Goal: Information Seeking & Learning: Learn about a topic

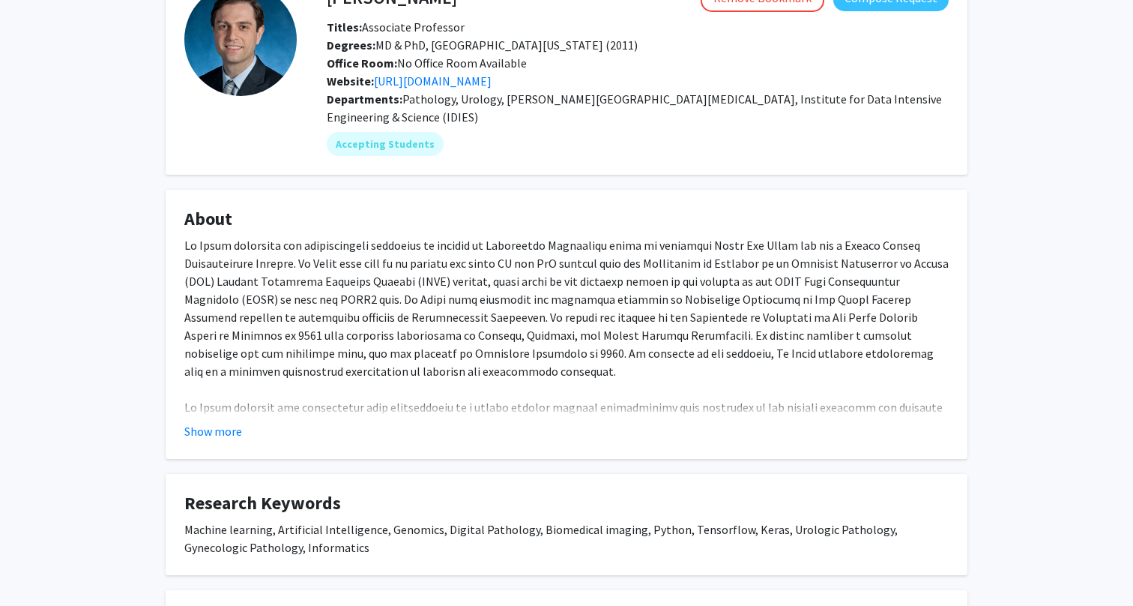
scroll to position [154, 0]
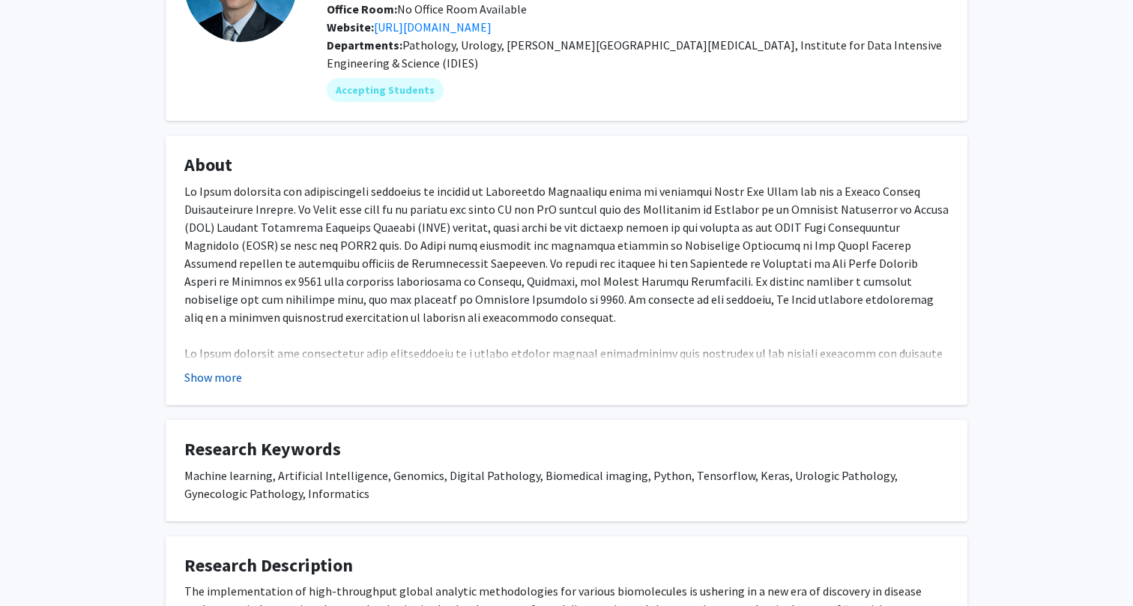
click at [229, 379] on button "Show more" at bounding box center [213, 377] width 58 height 18
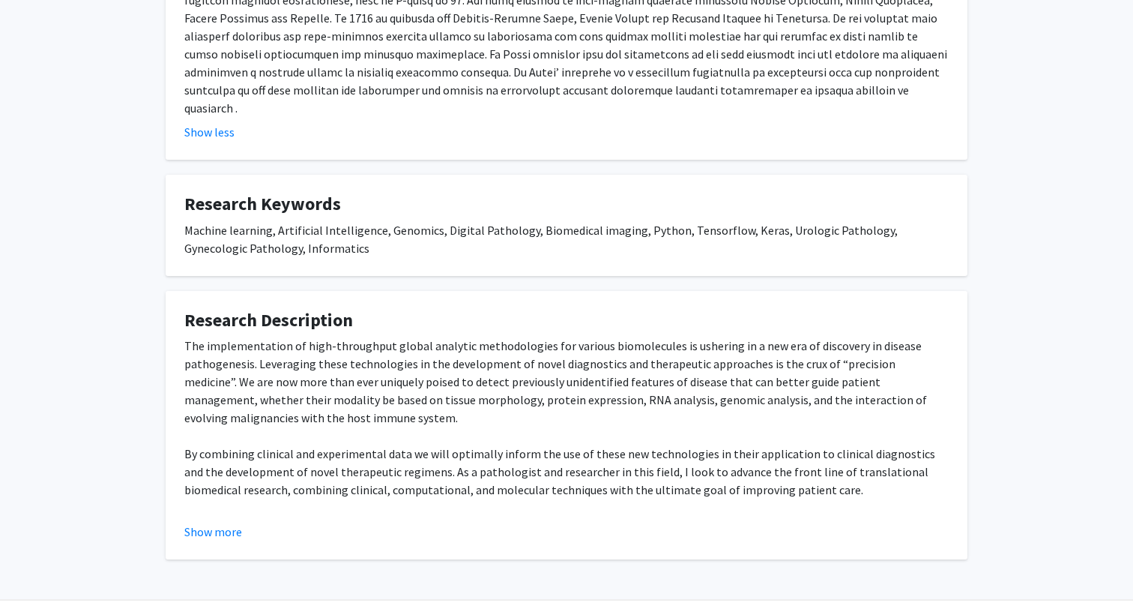
scroll to position [0, 0]
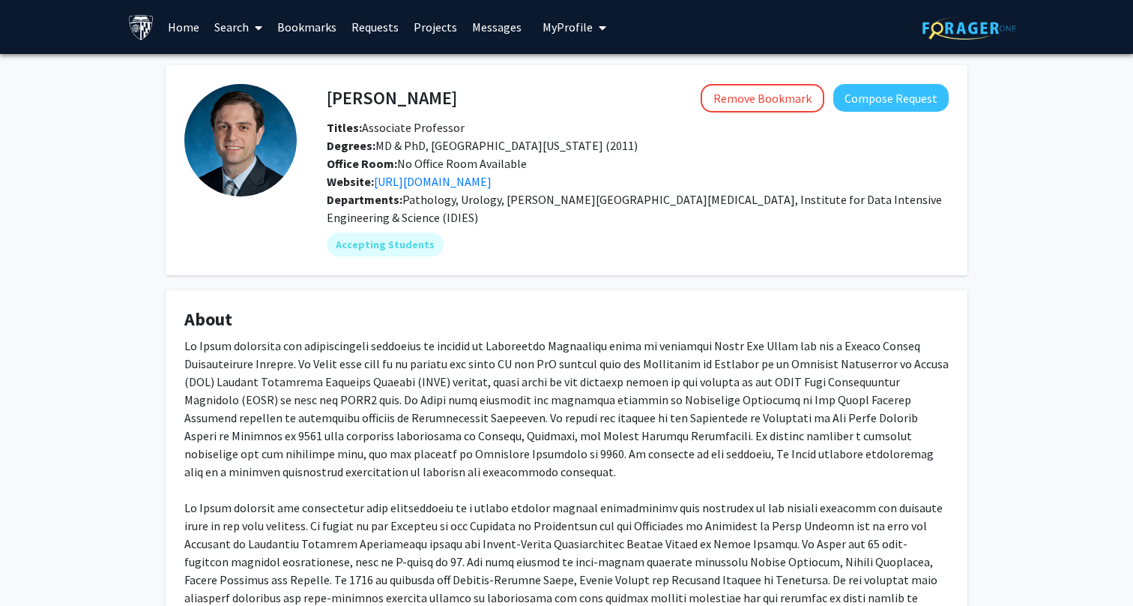
click at [488, 103] on div "Remove Bookmark Compose Request" at bounding box center [703, 98] width 492 height 28
click at [465, 180] on link "https://scholar.google.com/citations?user=r1_24egAAAAJ&hl=en&oi=ao" at bounding box center [433, 181] width 118 height 15
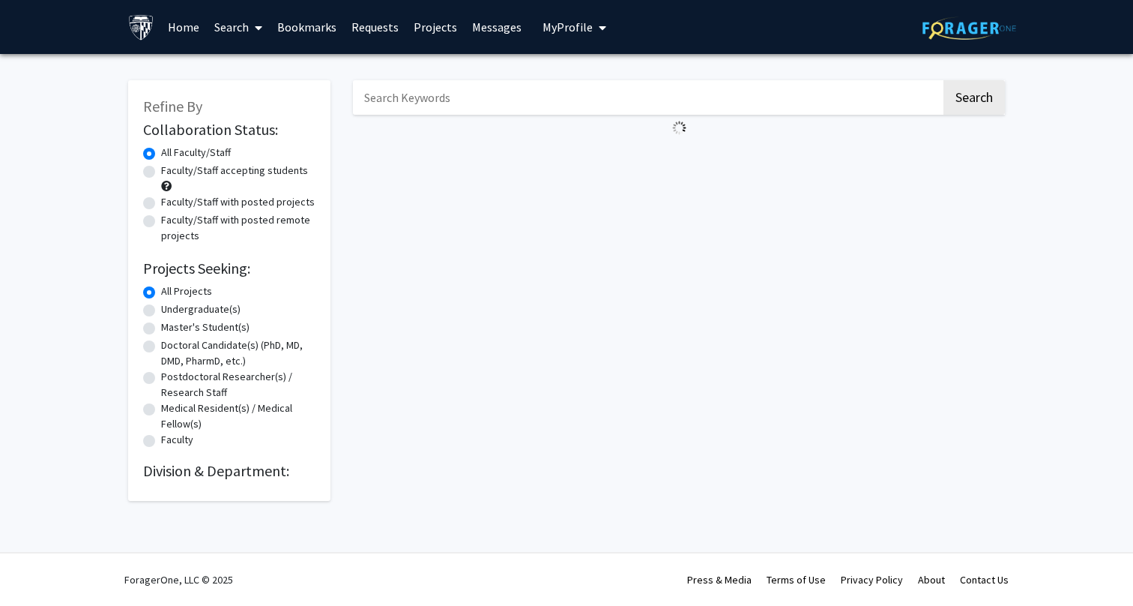
click at [223, 483] on div "Refine By Collaboration Status: Collaboration Status All Faculty/Staff Collabor…" at bounding box center [229, 290] width 202 height 420
click at [228, 477] on h2 "Division & Department:" at bounding box center [229, 471] width 172 height 18
